Goal: Task Accomplishment & Management: Use online tool/utility

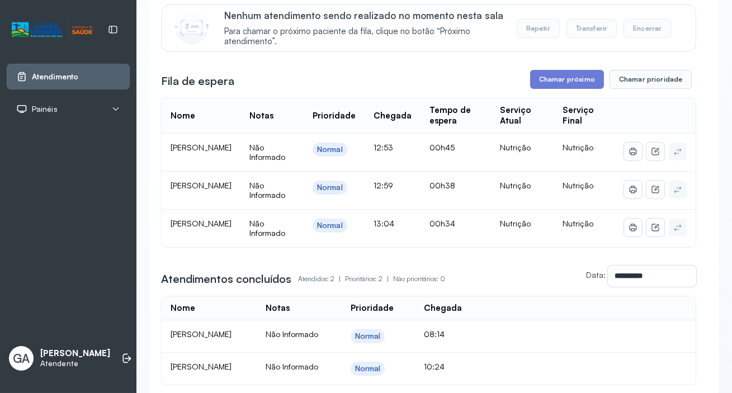
scroll to position [101, 0]
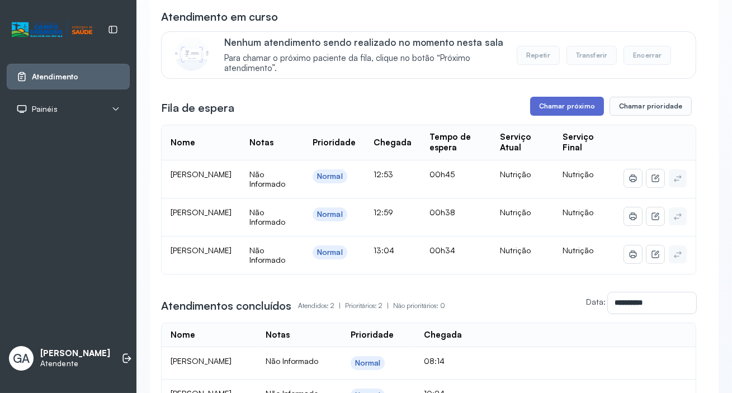
click at [550, 112] on button "Chamar próximo" at bounding box center [567, 106] width 74 height 19
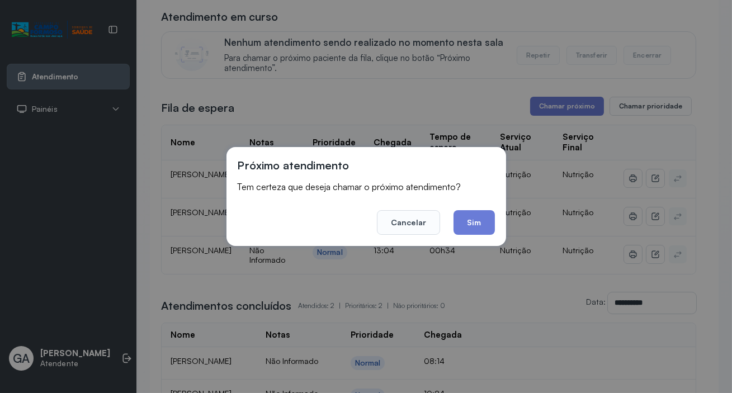
drag, startPoint x: 462, startPoint y: 229, endPoint x: 473, endPoint y: 222, distance: 12.6
click at [463, 229] on button "Sim" at bounding box center [474, 222] width 41 height 25
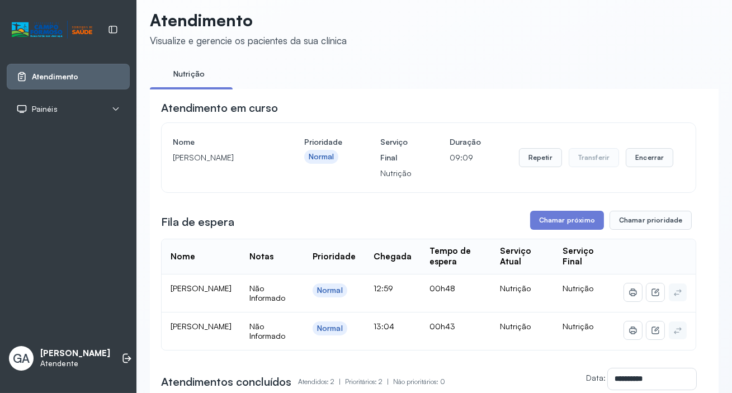
scroll to position [0, 0]
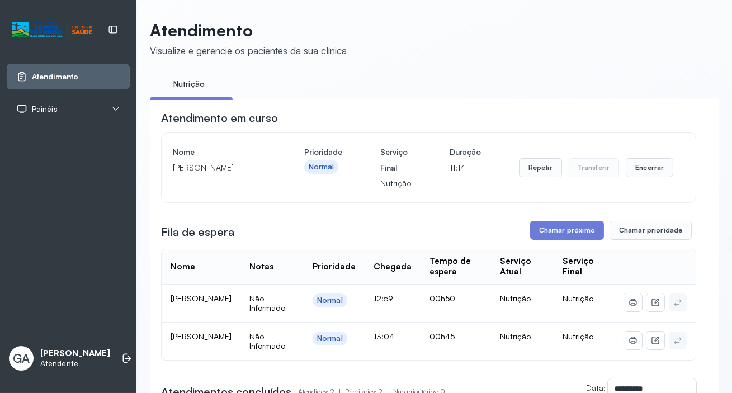
click at [559, 170] on div "Repetir Transferir Encerrar" at bounding box center [596, 167] width 155 height 19
click at [638, 177] on button "Encerrar" at bounding box center [650, 167] width 48 height 19
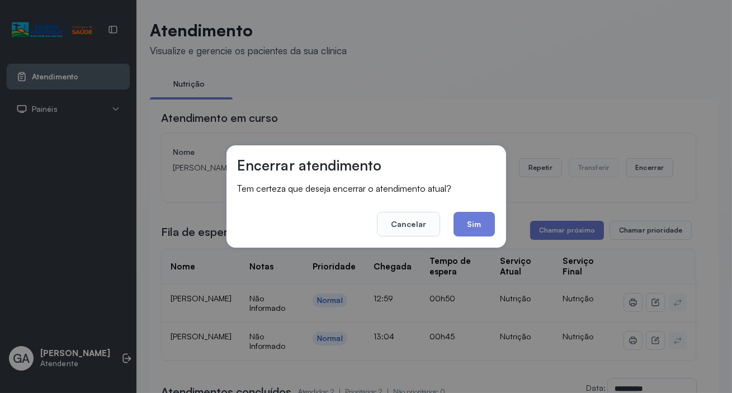
drag, startPoint x: 484, startPoint y: 232, endPoint x: 497, endPoint y: 235, distance: 12.8
click at [485, 233] on button "Sim" at bounding box center [474, 224] width 41 height 25
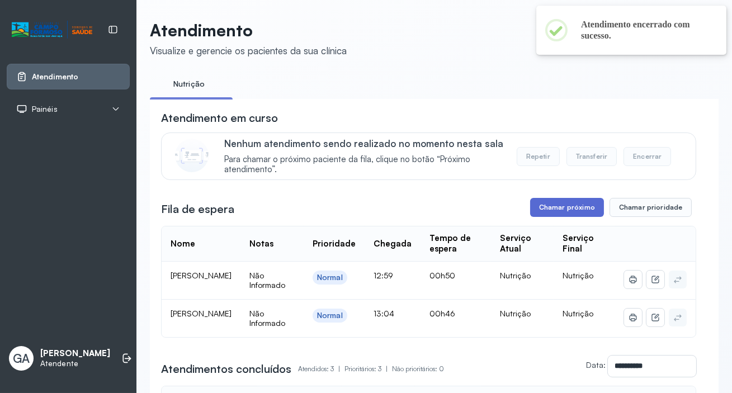
click at [561, 203] on button "Chamar próximo" at bounding box center [567, 207] width 74 height 19
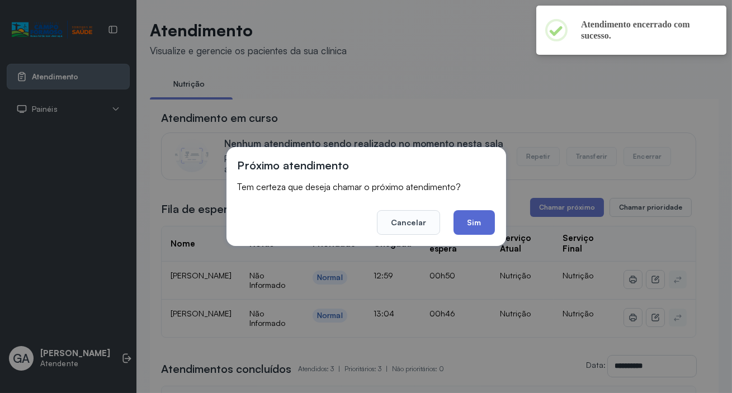
click at [487, 225] on button "Sim" at bounding box center [474, 222] width 41 height 25
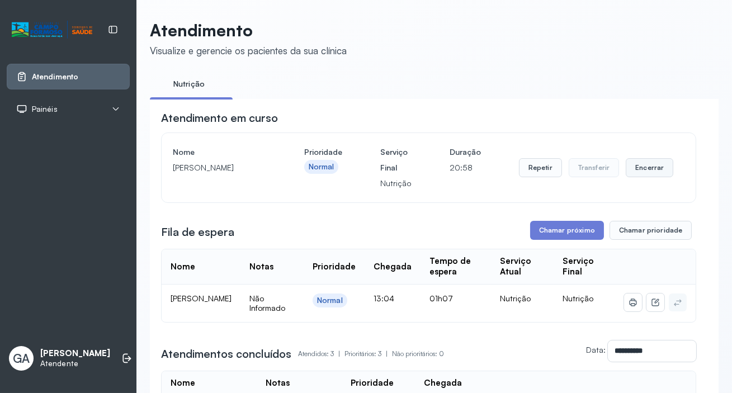
click at [632, 171] on button "Encerrar" at bounding box center [650, 167] width 48 height 19
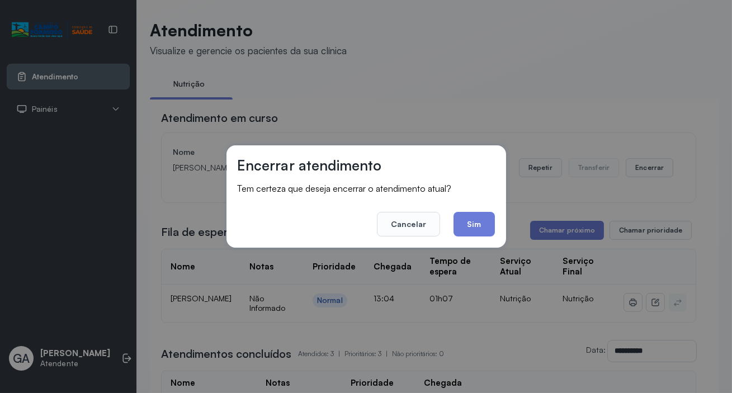
click at [497, 223] on div "Encerrar atendimento Tem certeza que deseja encerrar o atendimento atual? Cance…" at bounding box center [367, 196] width 280 height 102
click at [489, 224] on button "Sim" at bounding box center [474, 224] width 41 height 25
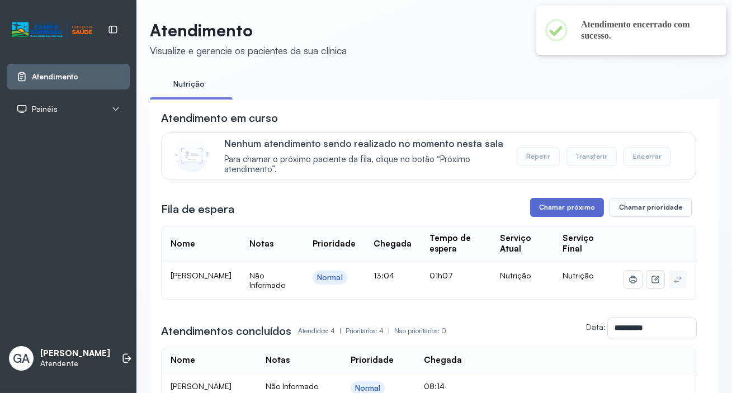
click at [565, 209] on button "Chamar próximo" at bounding box center [567, 207] width 74 height 19
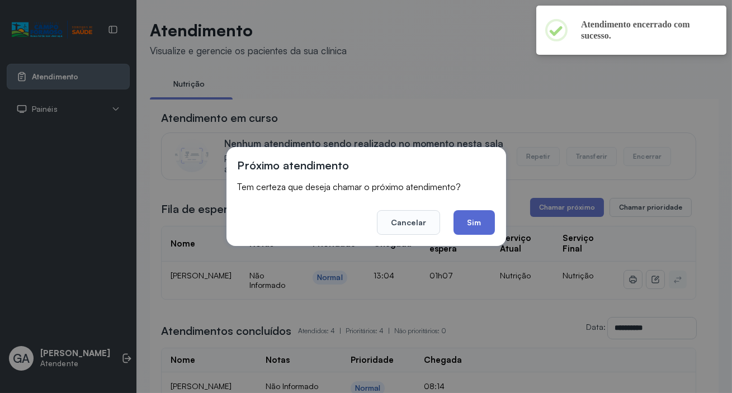
click at [471, 220] on button "Sim" at bounding box center [474, 222] width 41 height 25
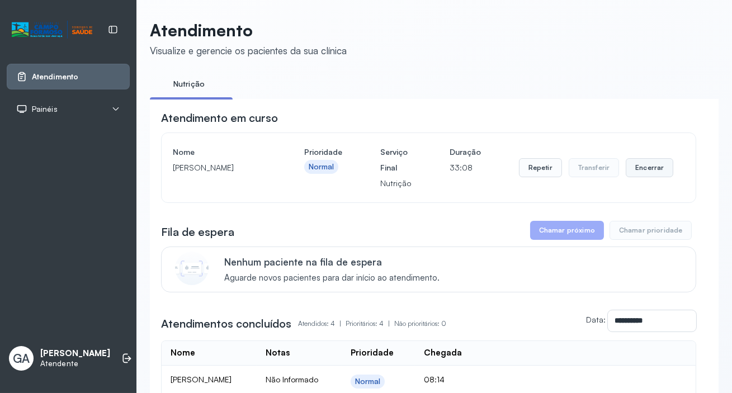
click at [657, 167] on button "Encerrar" at bounding box center [650, 167] width 48 height 19
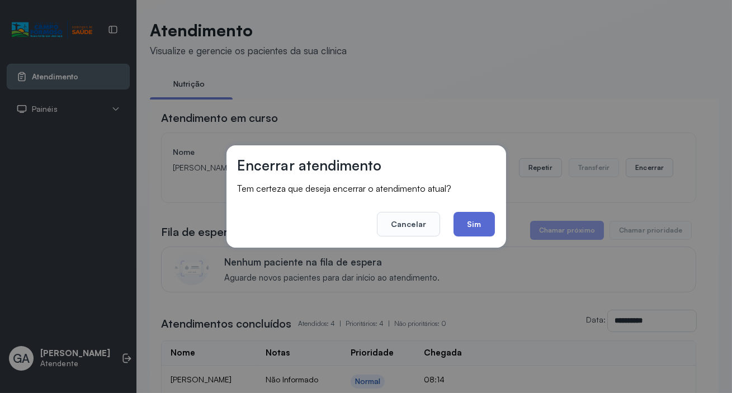
drag, startPoint x: 502, startPoint y: 224, endPoint x: 487, endPoint y: 224, distance: 15.7
click at [500, 224] on div "Encerrar atendimento Tem certeza que deseja encerrar o atendimento atual? Cance…" at bounding box center [367, 196] width 280 height 102
click at [481, 224] on button "Sim" at bounding box center [474, 224] width 41 height 25
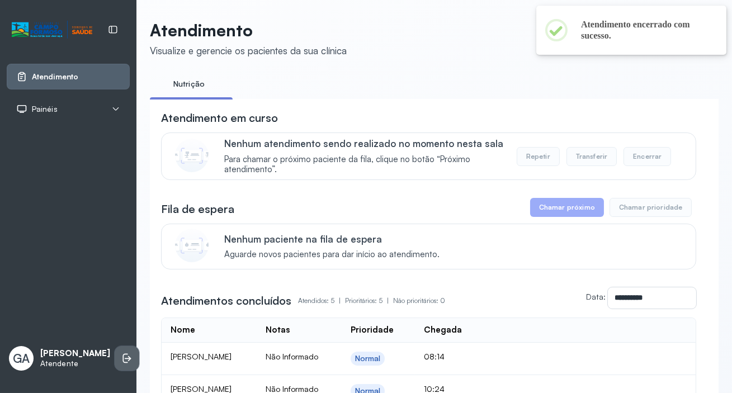
click at [121, 354] on icon at bounding box center [126, 358] width 11 height 11
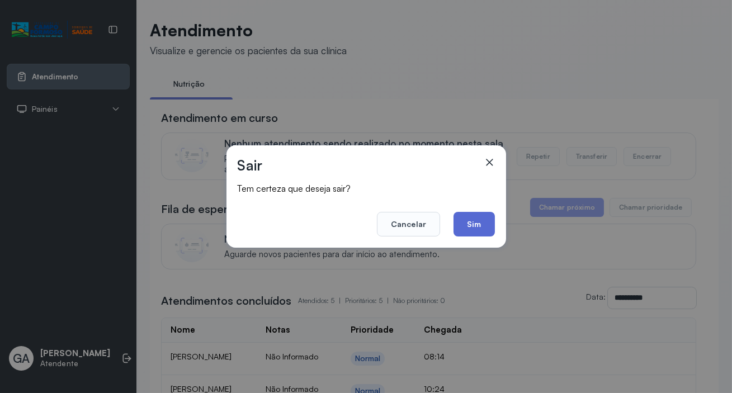
click at [484, 219] on button "Sim" at bounding box center [474, 224] width 41 height 25
